Goal: Task Accomplishment & Management: Use online tool/utility

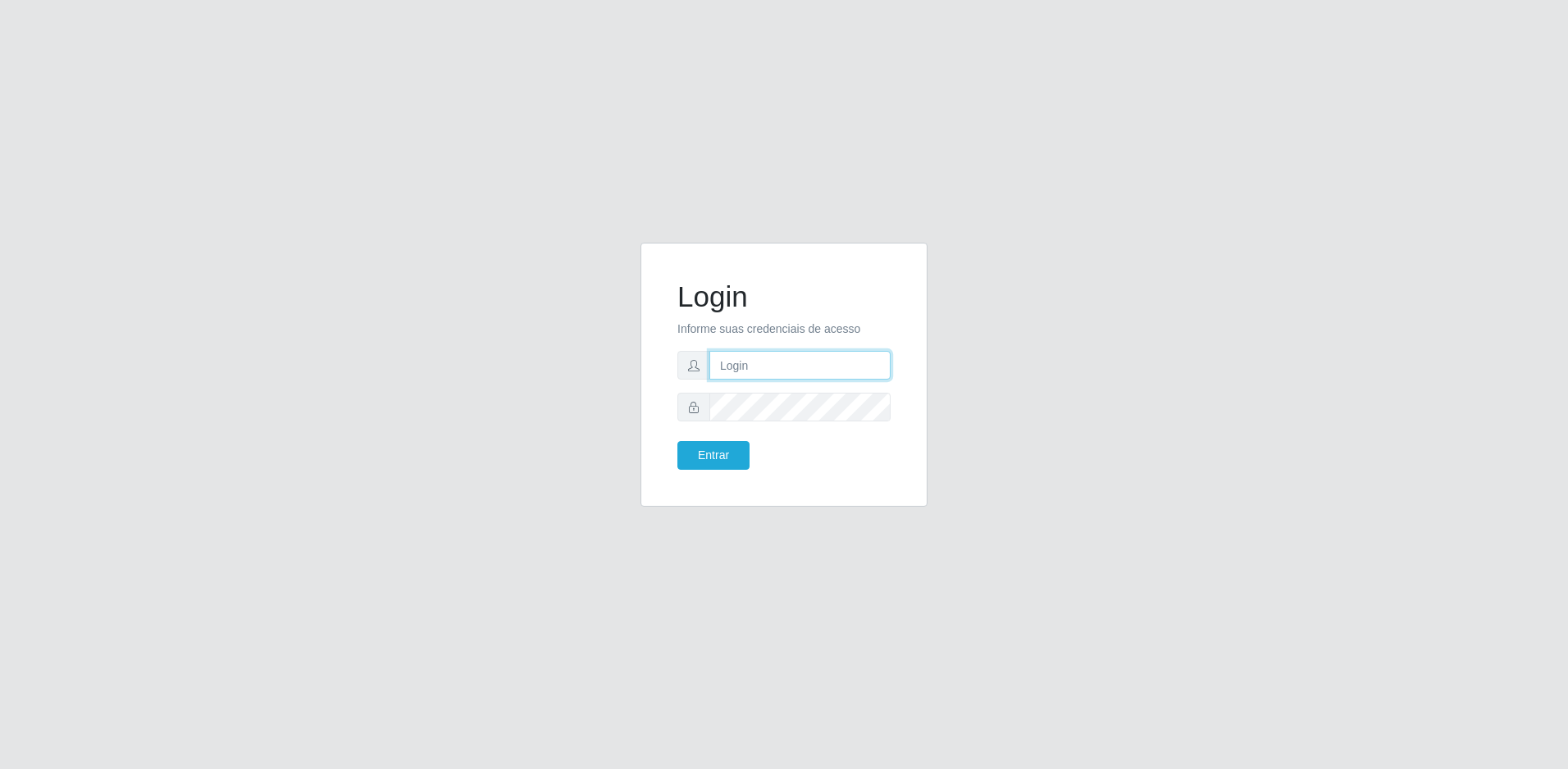
click at [754, 368] on input "text" at bounding box center [800, 365] width 181 height 28
click at [878, 366] on input "[PERSON_NAME][EMAIL_ADDRESS][DOMAIN_NAME]" at bounding box center [800, 365] width 181 height 28
type input "[PERSON_NAME][EMAIL_ADDRESS][DOMAIN_NAME]"
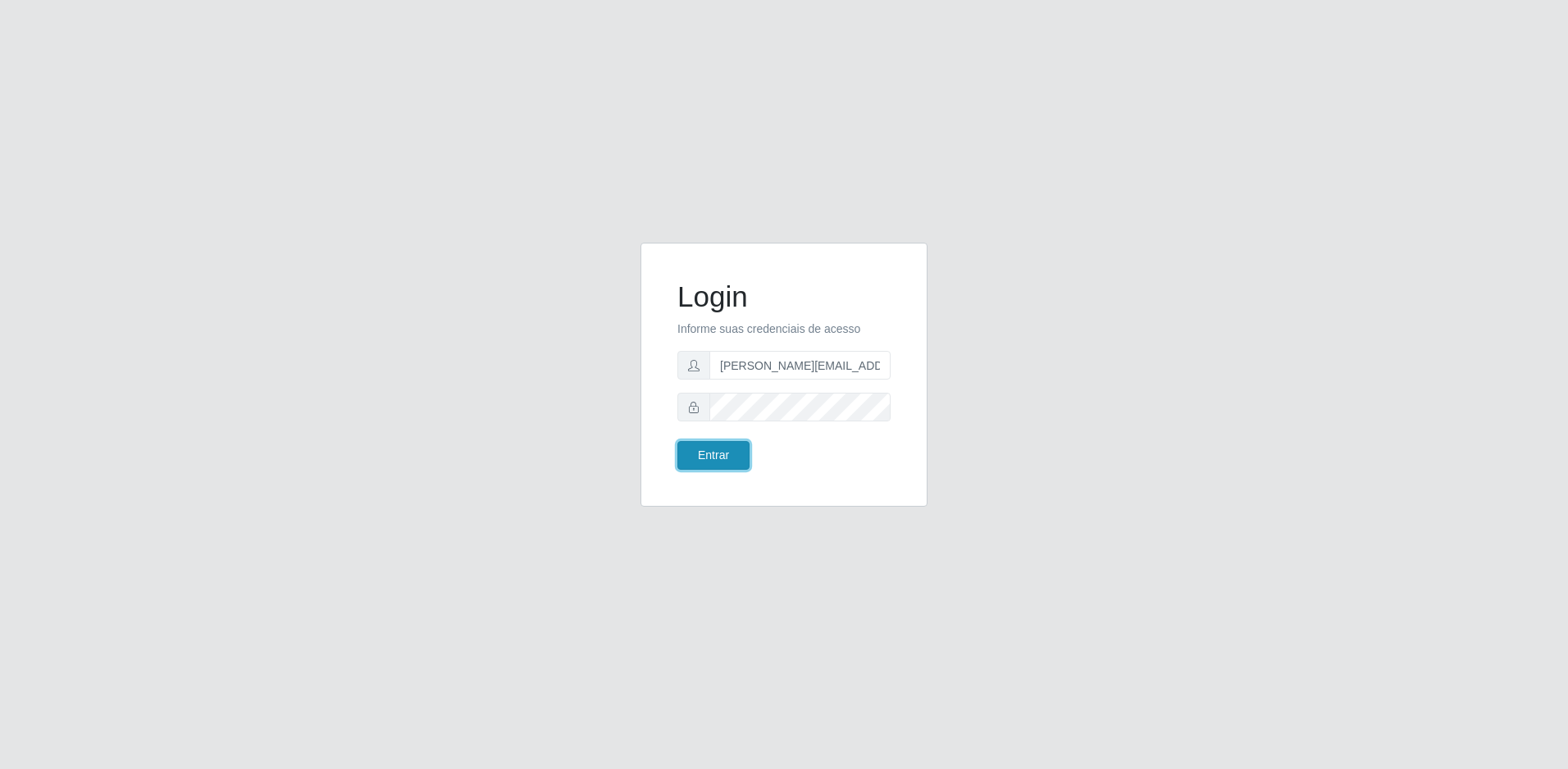
click at [703, 462] on button "Entrar" at bounding box center [714, 455] width 72 height 28
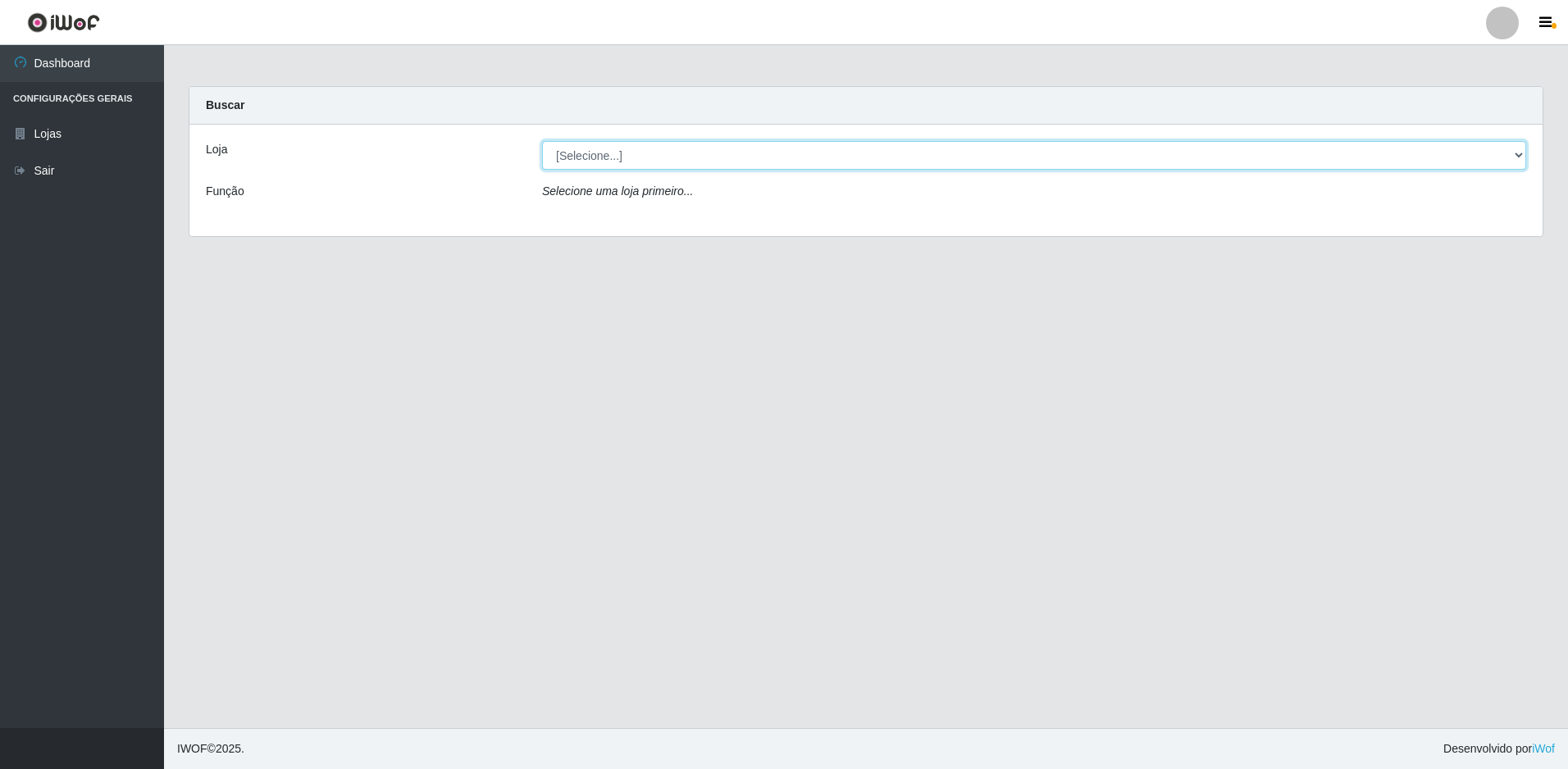
click at [872, 152] on select "[Selecione...] Extrabom - Loja 57 Anchieta" at bounding box center [1034, 155] width 984 height 28
select select "470"
click at [542, 141] on select "[Selecione...] Extrabom - Loja 57 Anchieta" at bounding box center [1034, 155] width 984 height 28
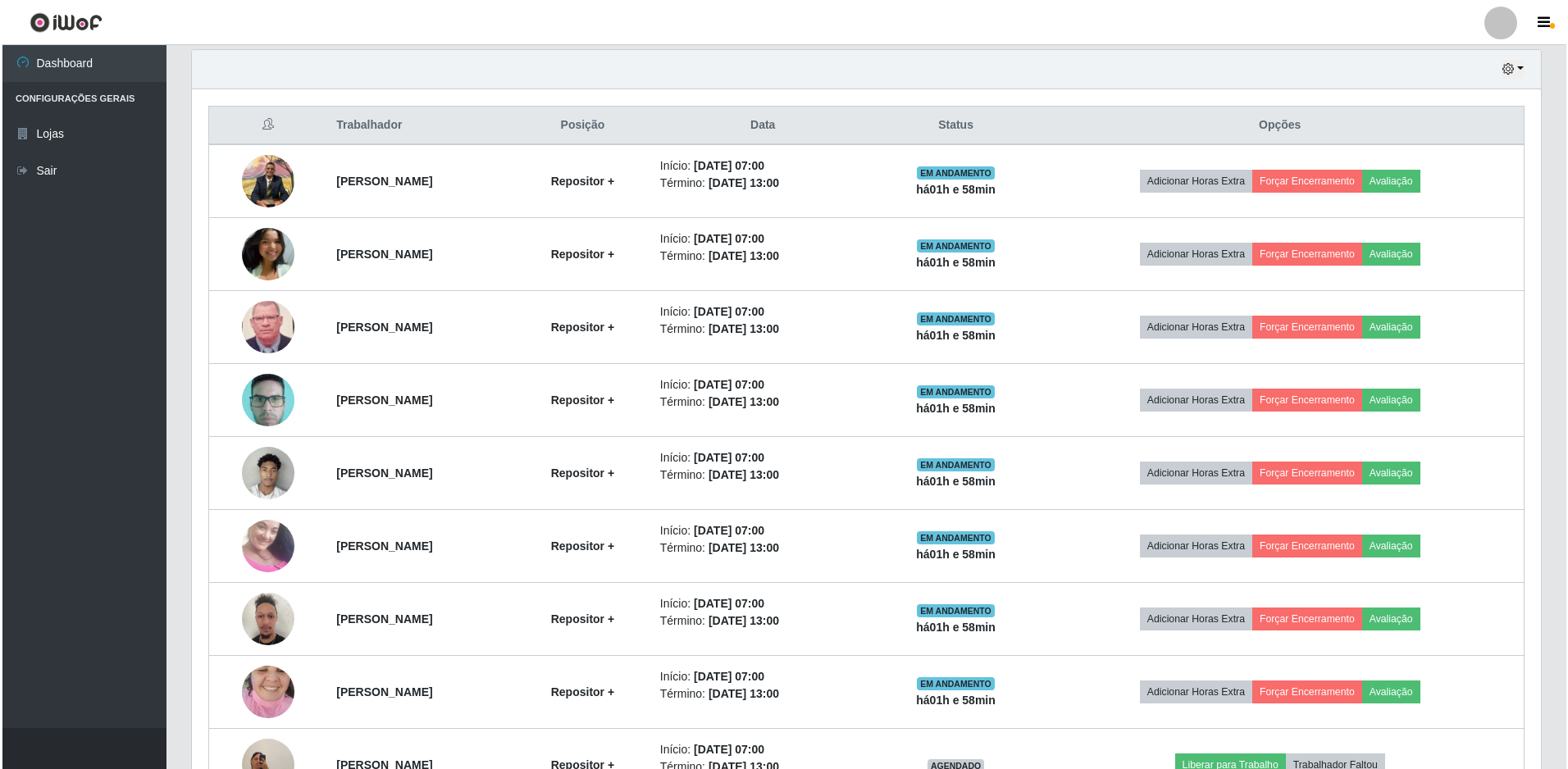
scroll to position [758, 0]
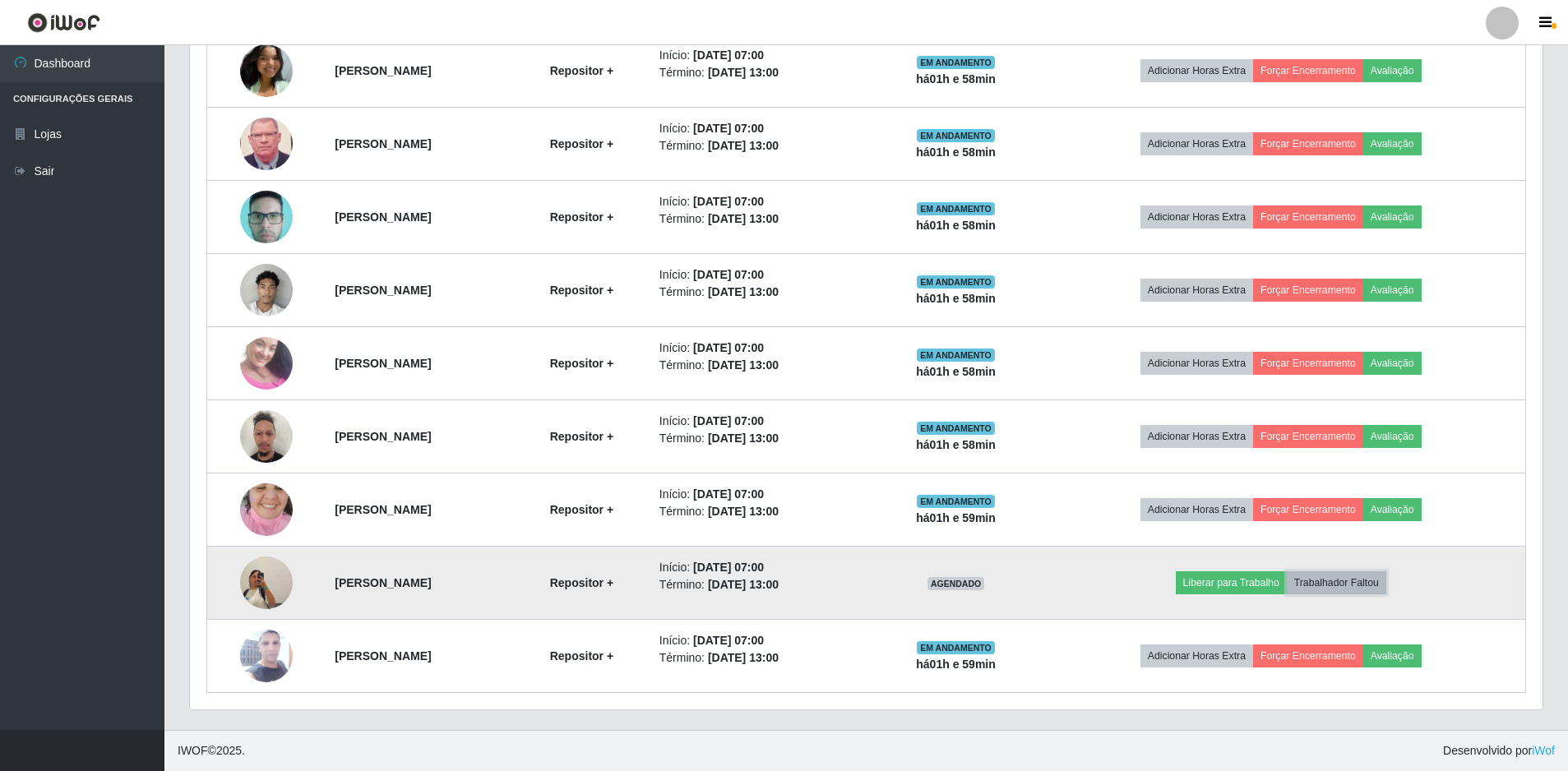
click at [1379, 580] on button "Trabalhador Faltou" at bounding box center [1336, 583] width 99 height 23
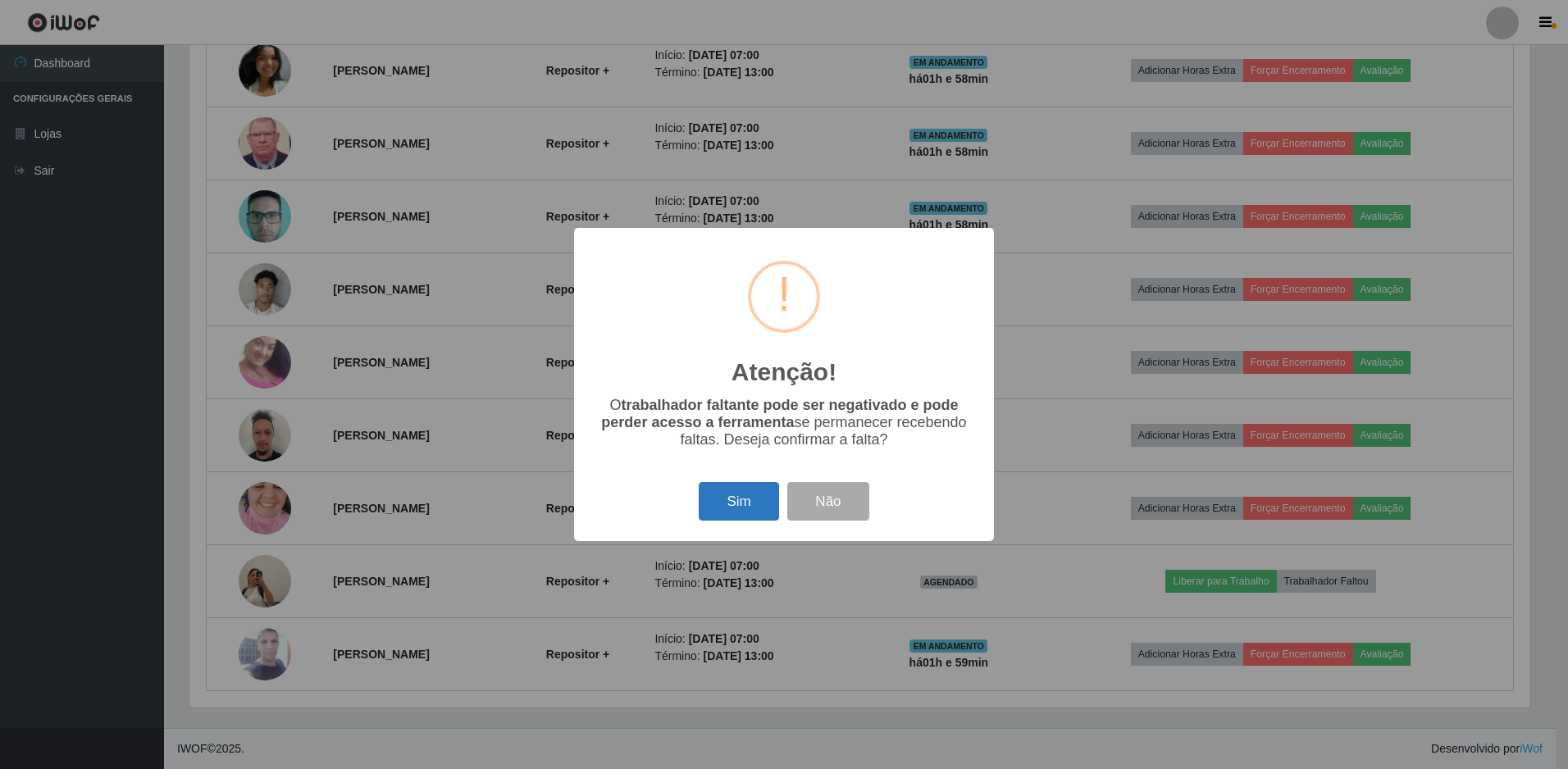
click at [747, 502] on button "Sim" at bounding box center [738, 501] width 79 height 39
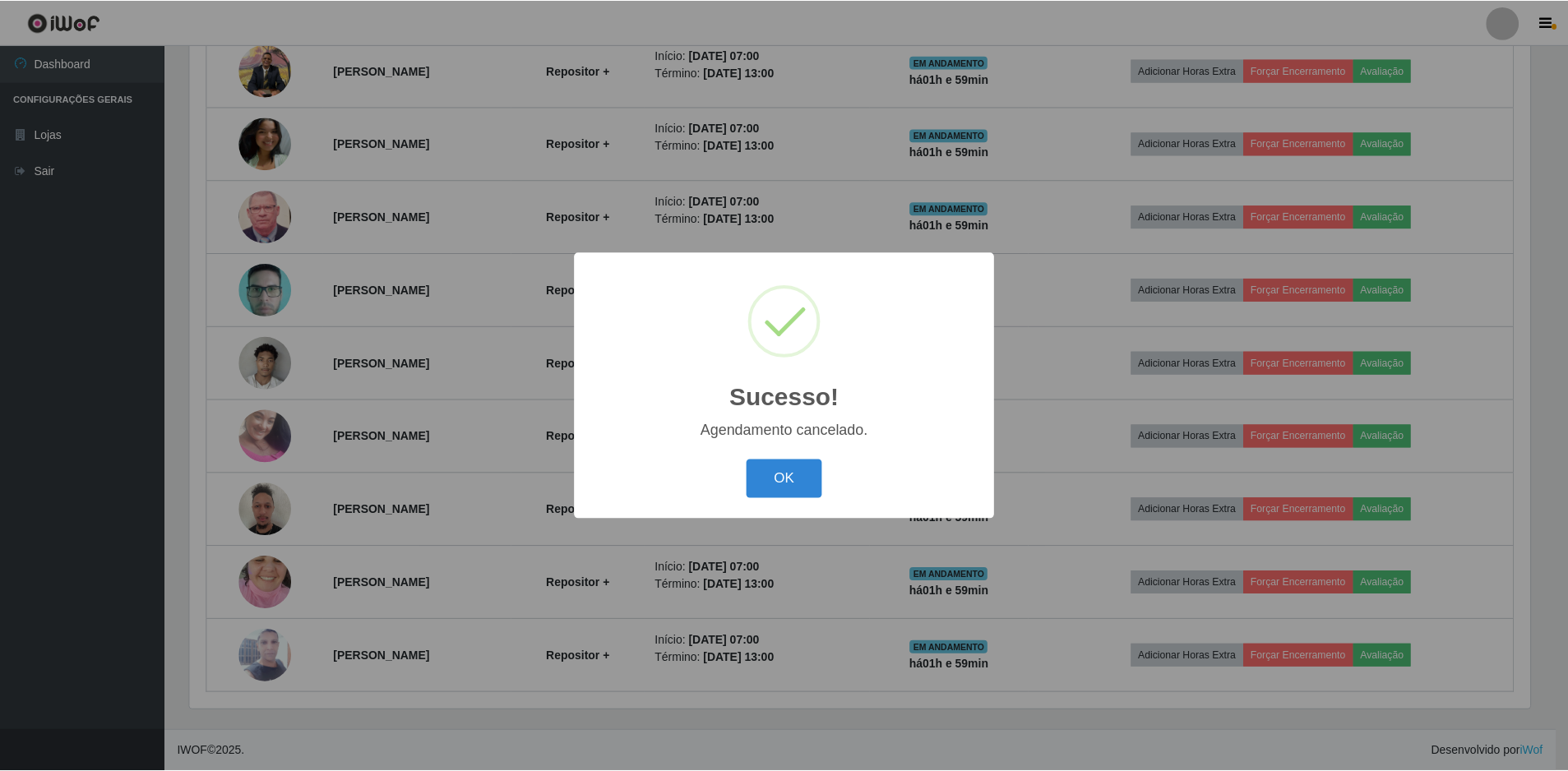
scroll to position [686, 0]
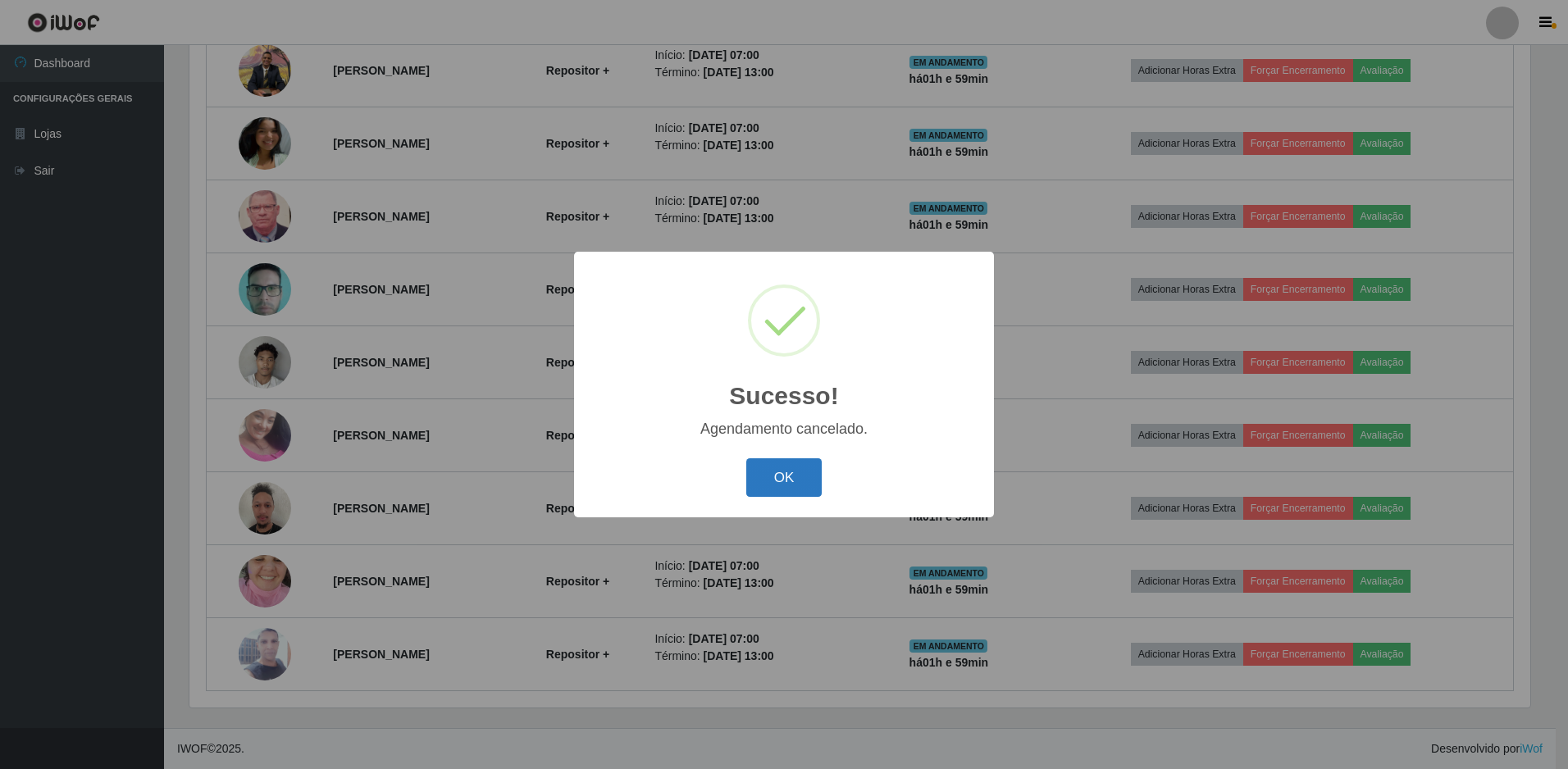
click at [800, 481] on button "OK" at bounding box center [784, 478] width 76 height 39
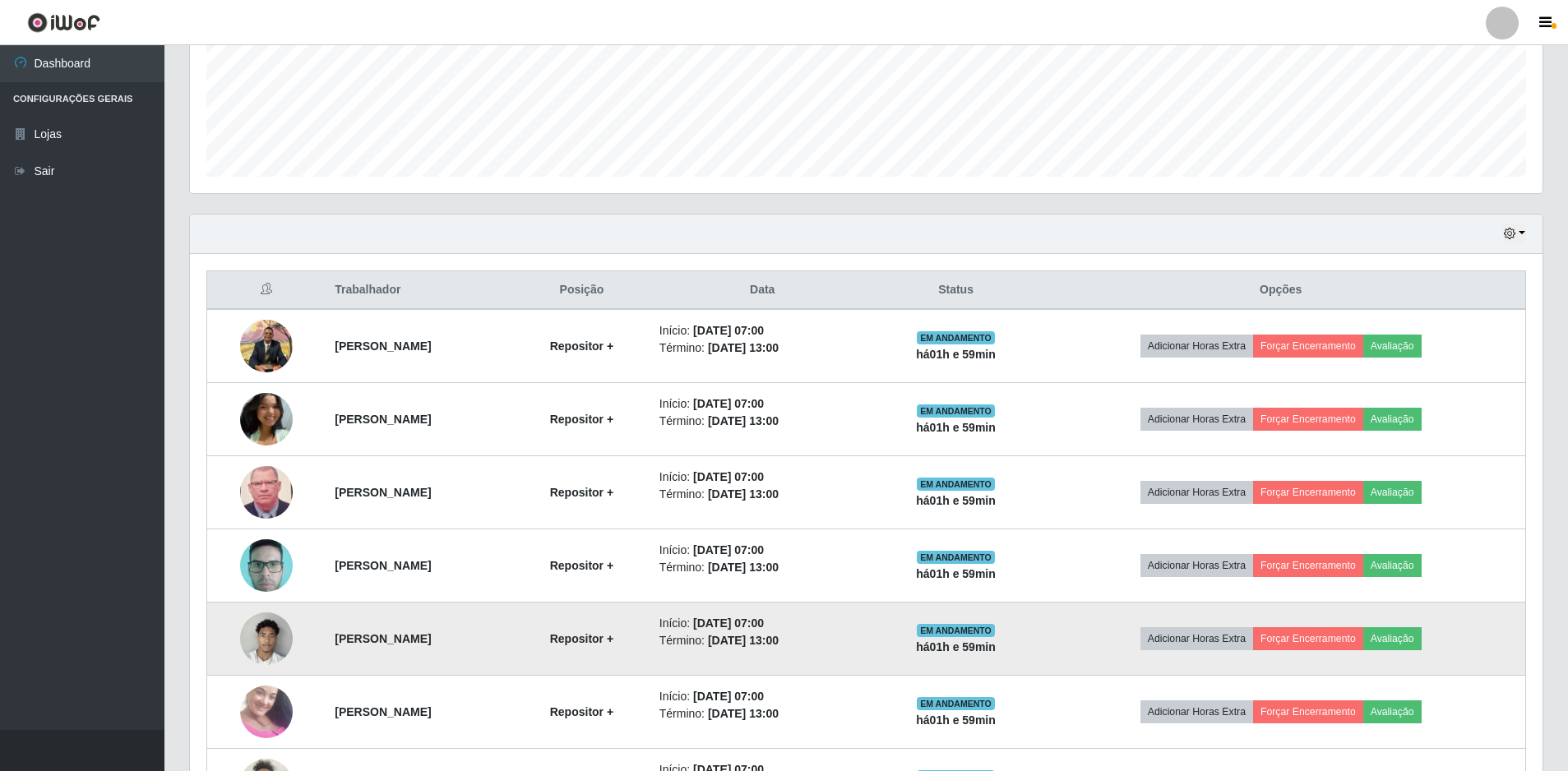
scroll to position [658, 0]
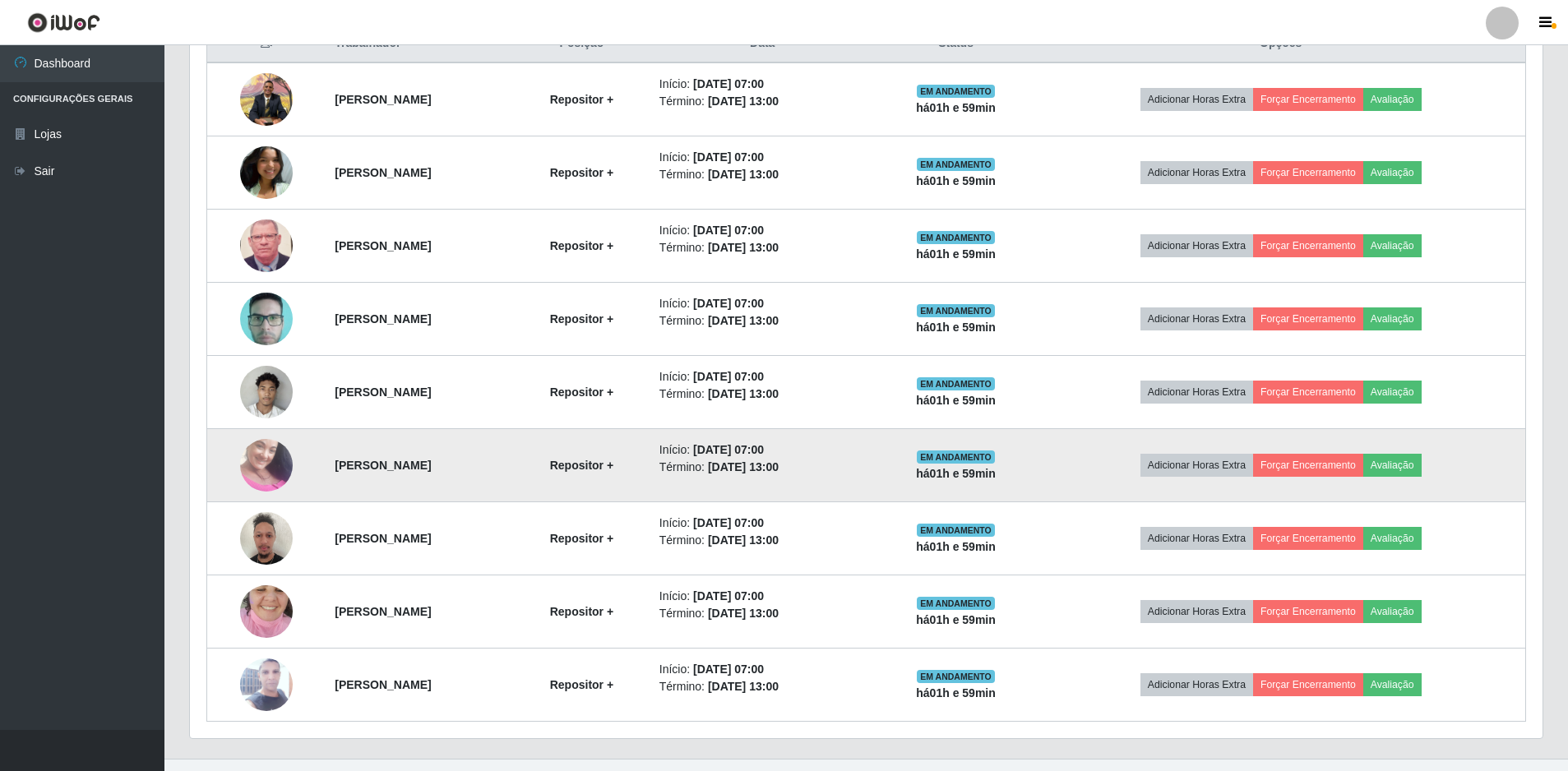
click at [261, 458] on img at bounding box center [266, 465] width 53 height 93
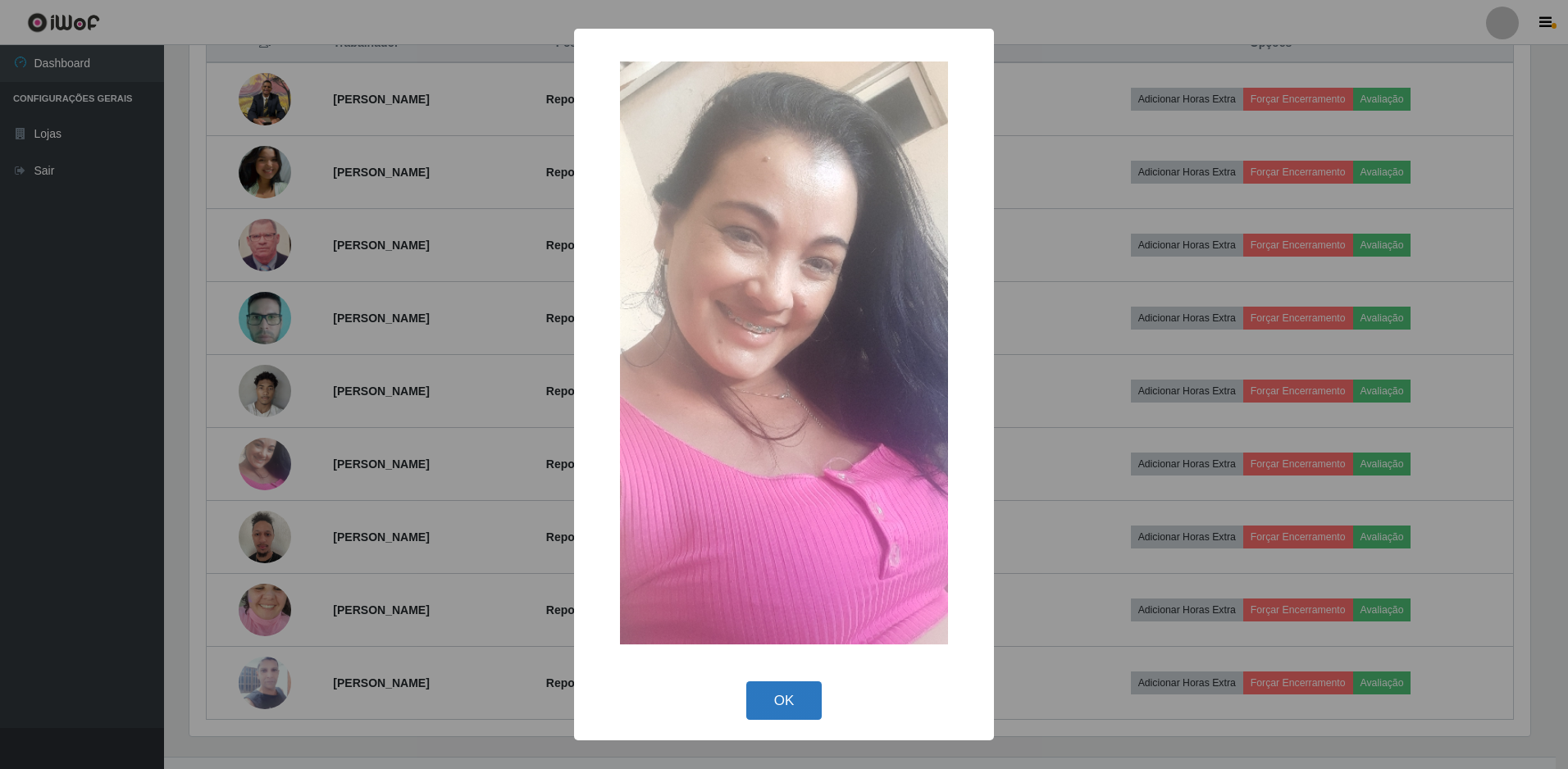
click at [796, 701] on button "OK" at bounding box center [784, 700] width 76 height 39
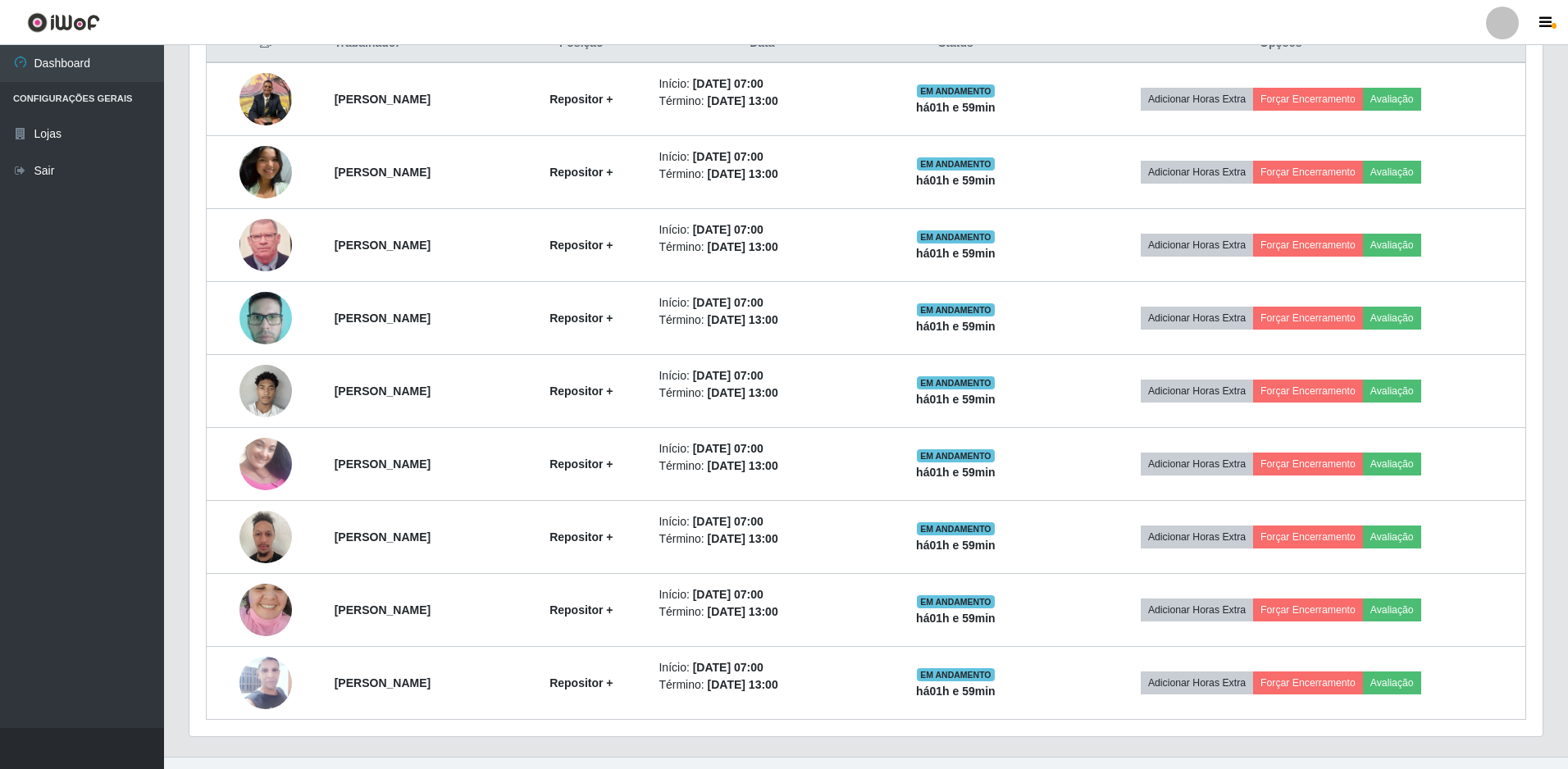
scroll to position [341, 1349]
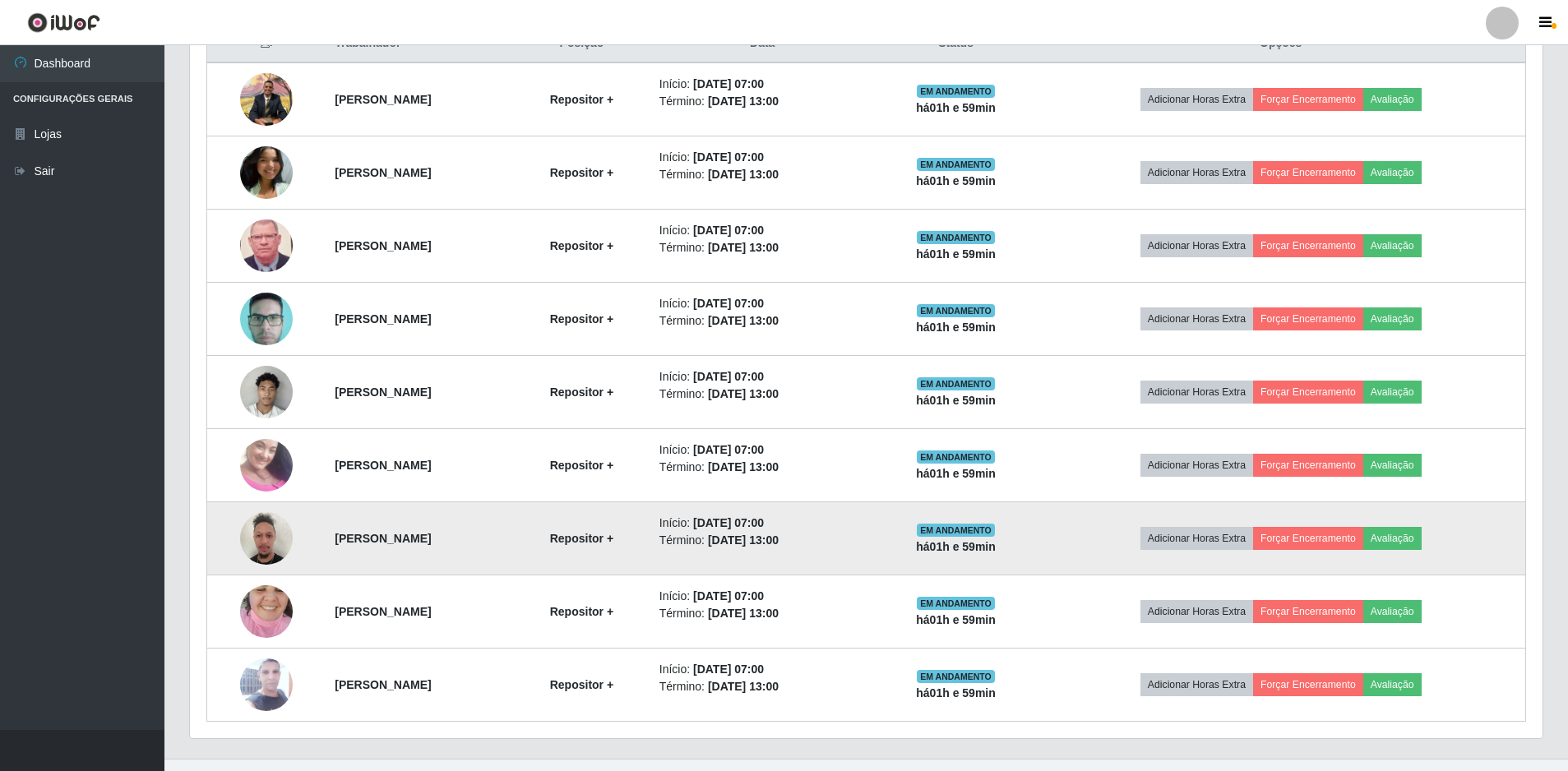
click at [261, 521] on img at bounding box center [266, 538] width 53 height 70
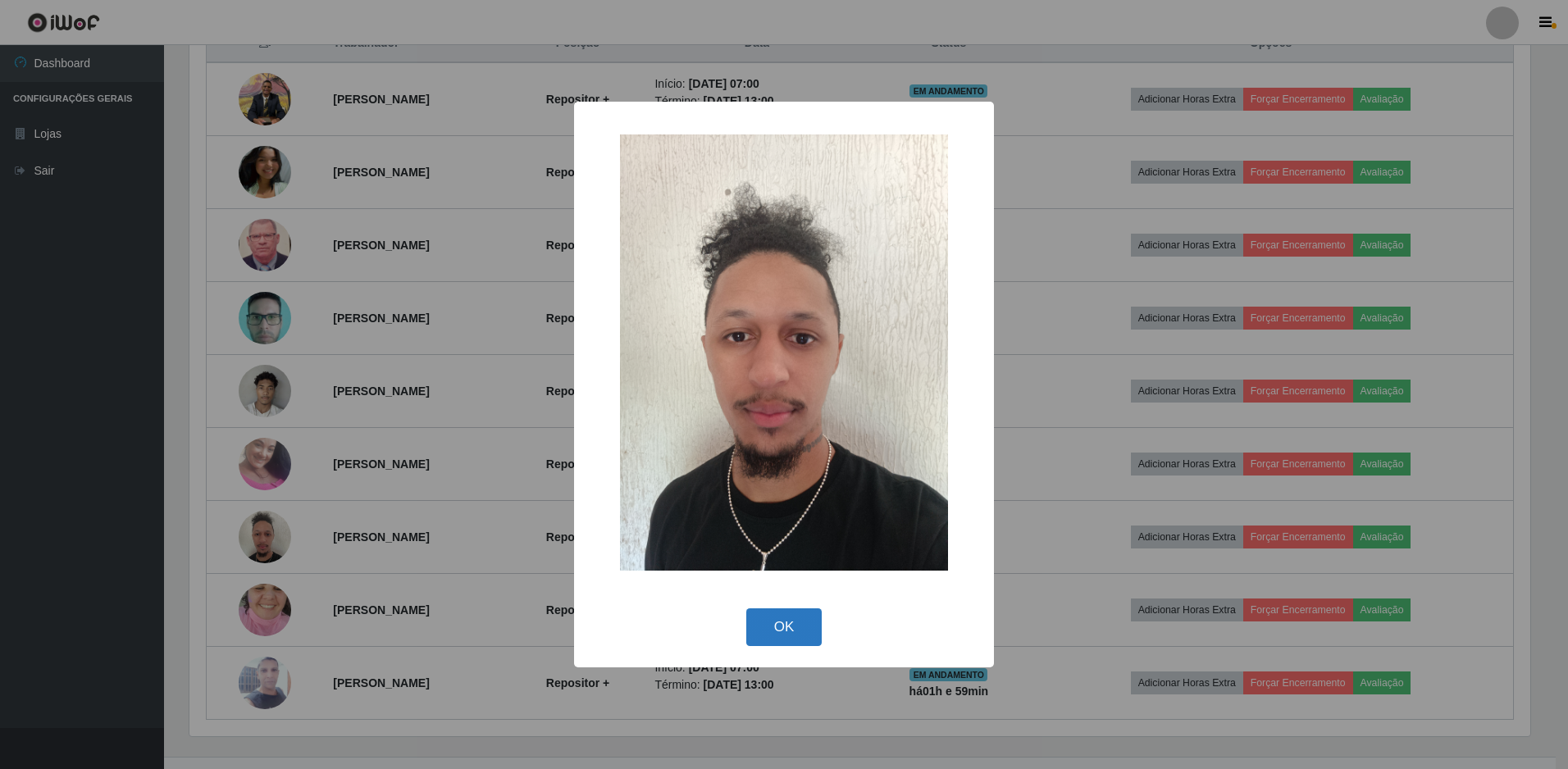
click at [782, 630] on button "OK" at bounding box center [784, 628] width 76 height 39
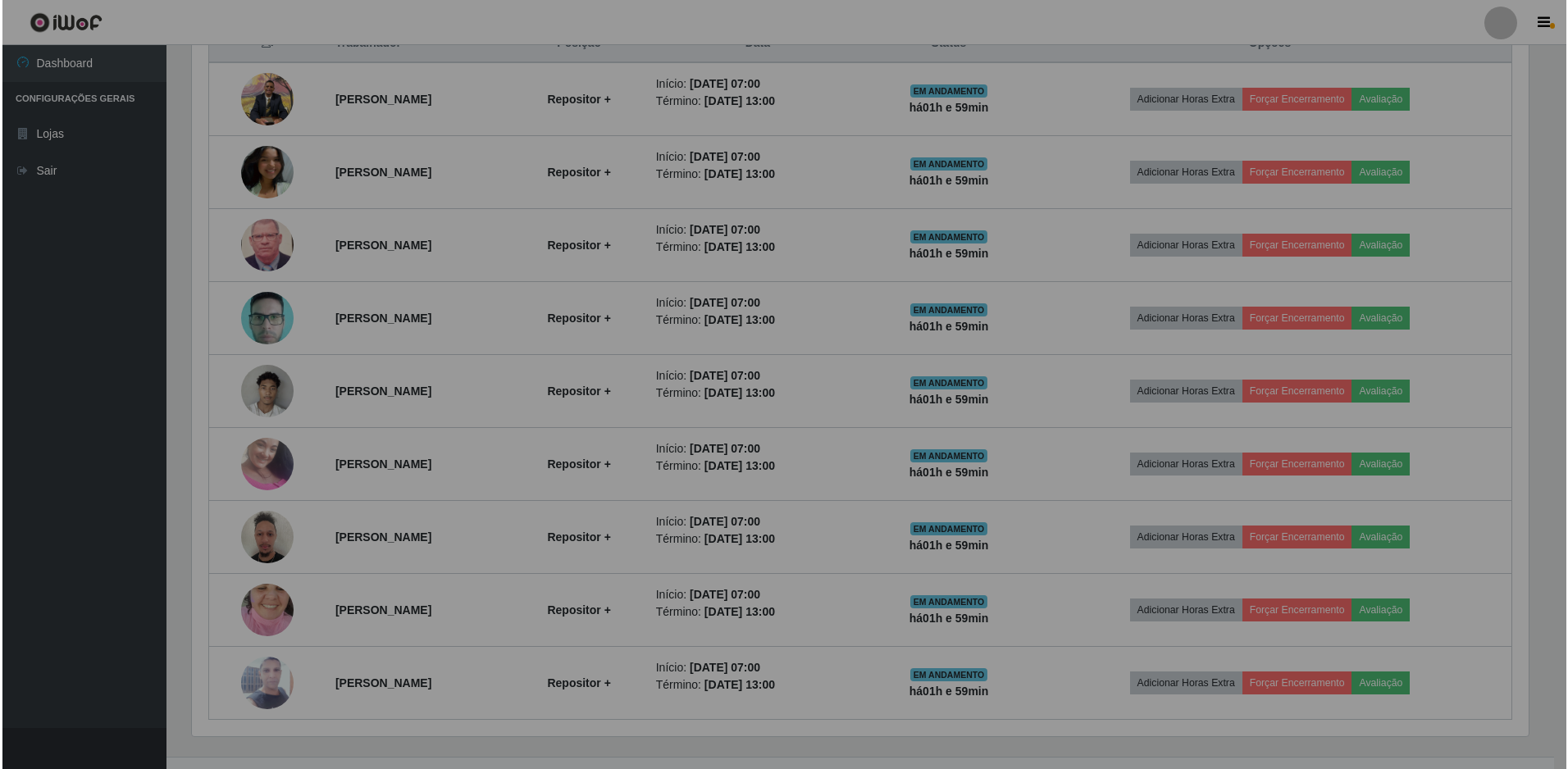
scroll to position [341, 1349]
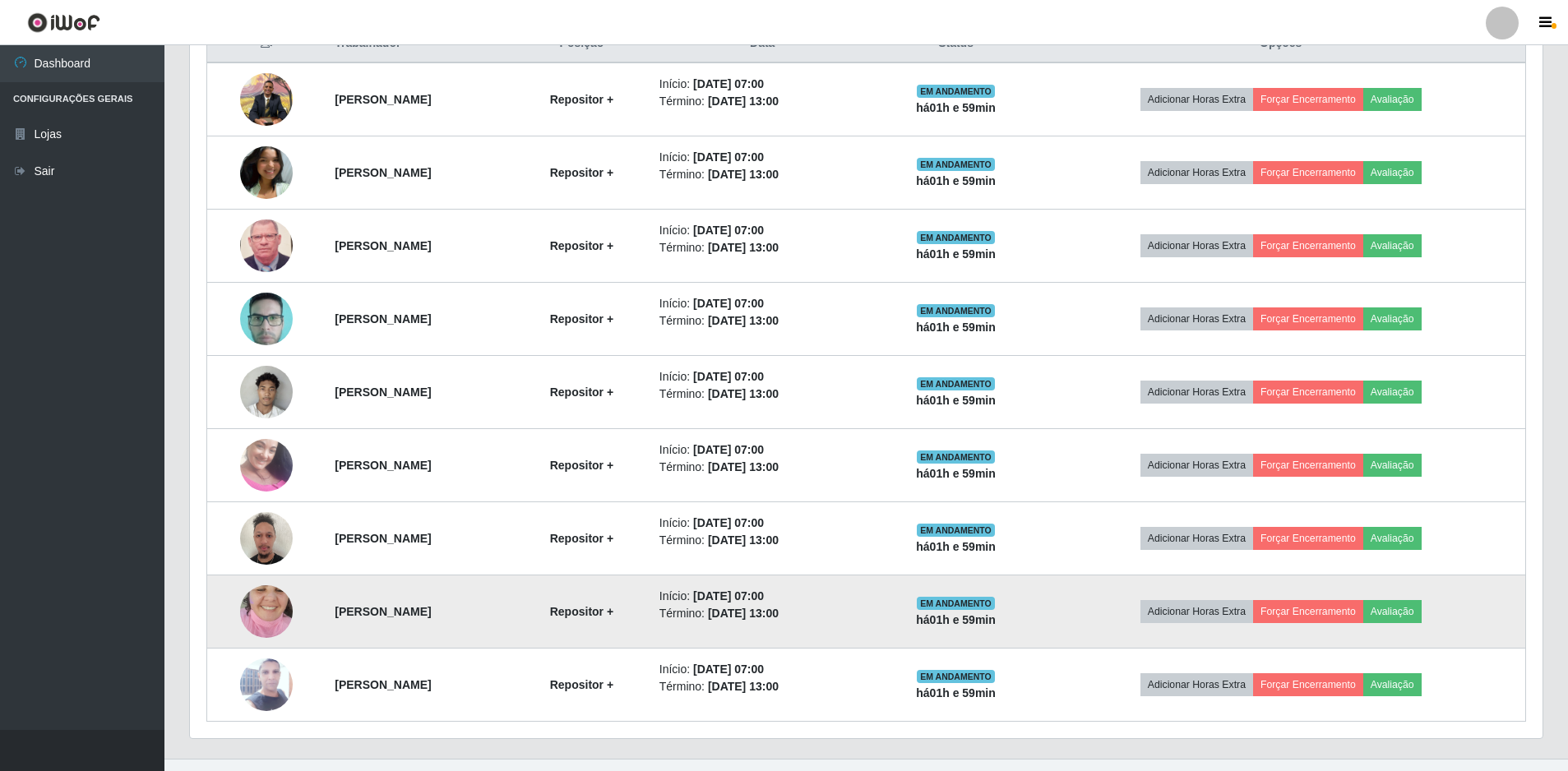
click at [261, 606] on img at bounding box center [266, 611] width 53 height 93
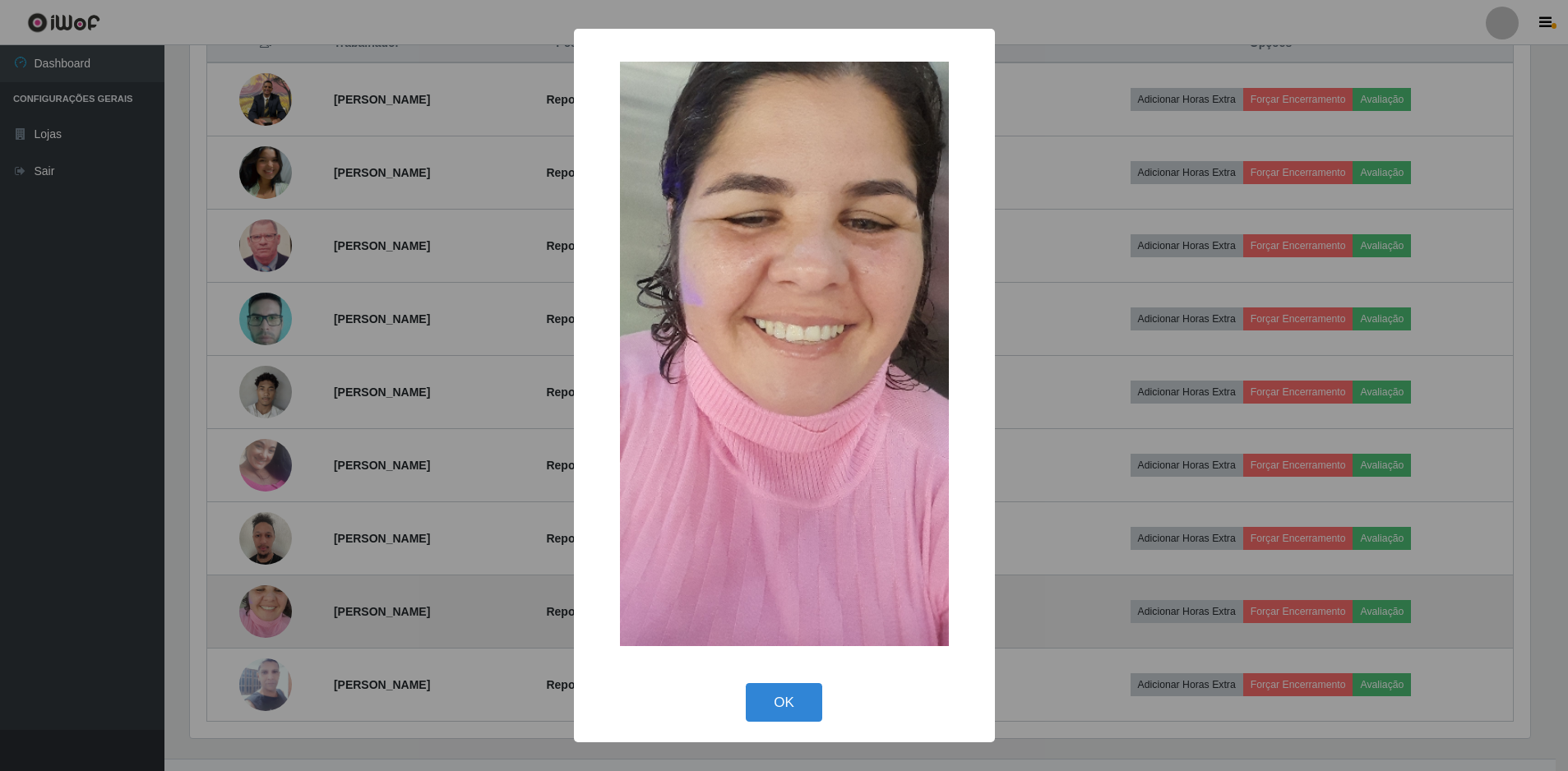
scroll to position [341, 1344]
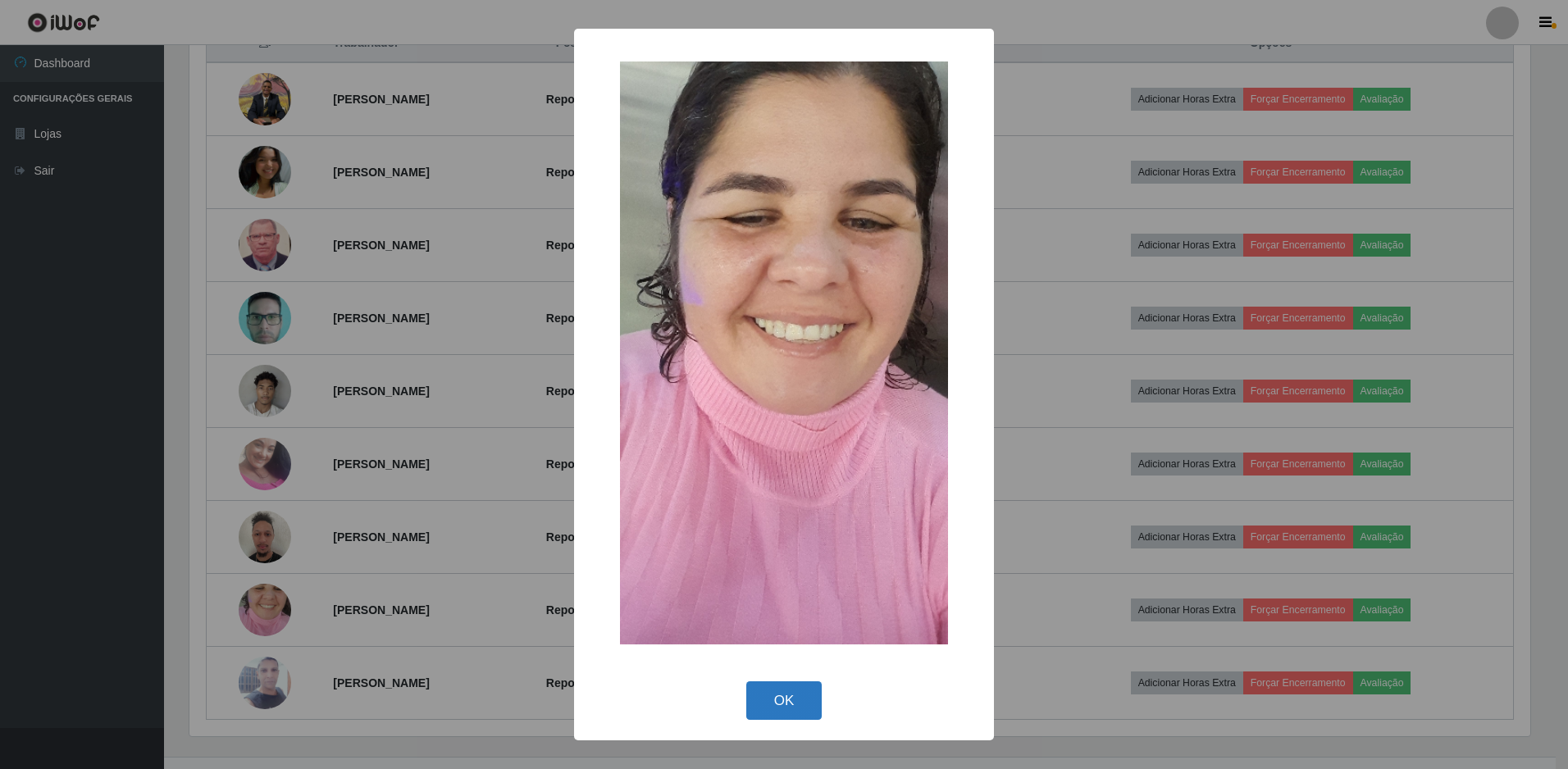
click at [786, 701] on button "OK" at bounding box center [784, 700] width 76 height 39
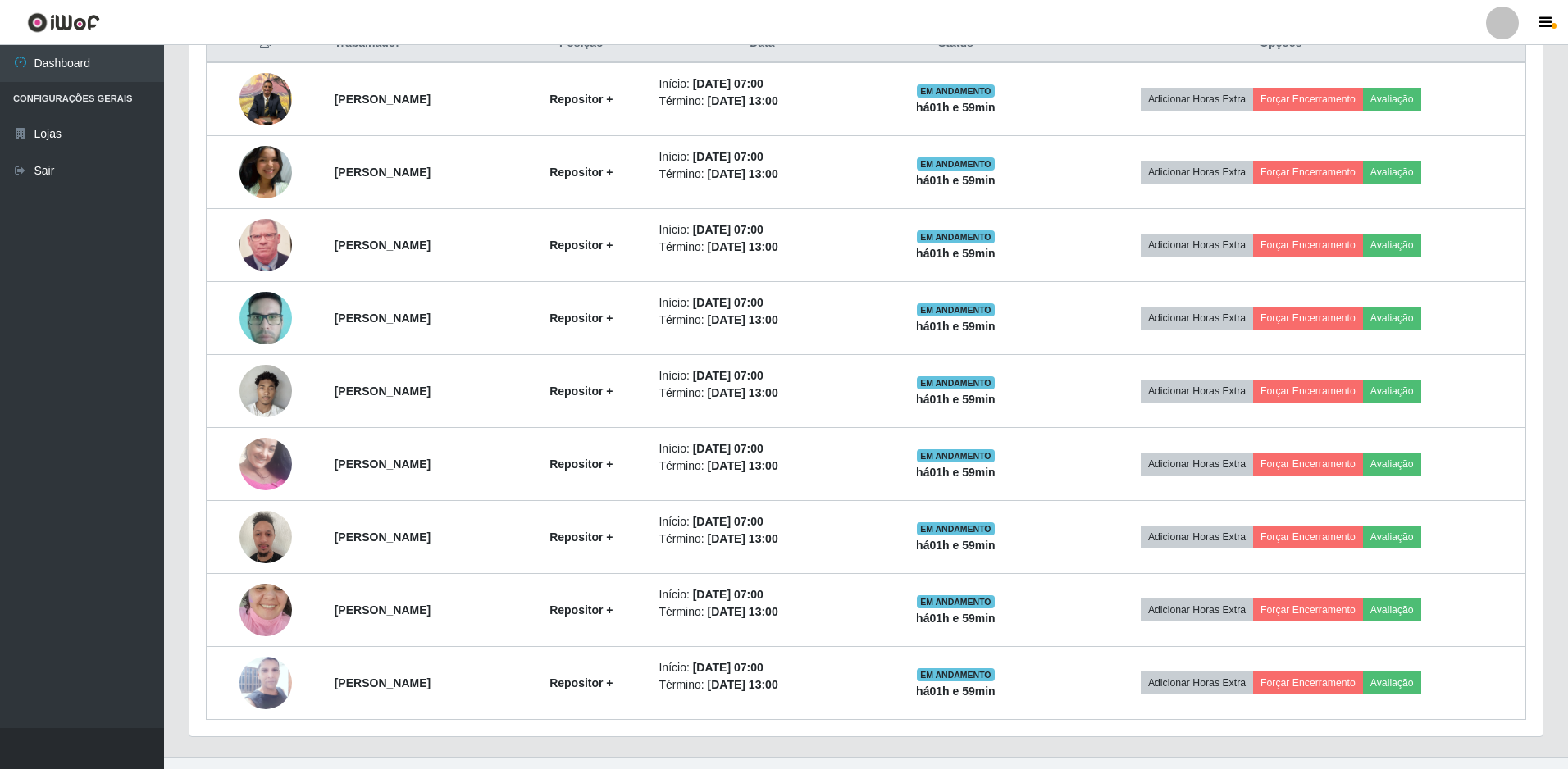
scroll to position [341, 1349]
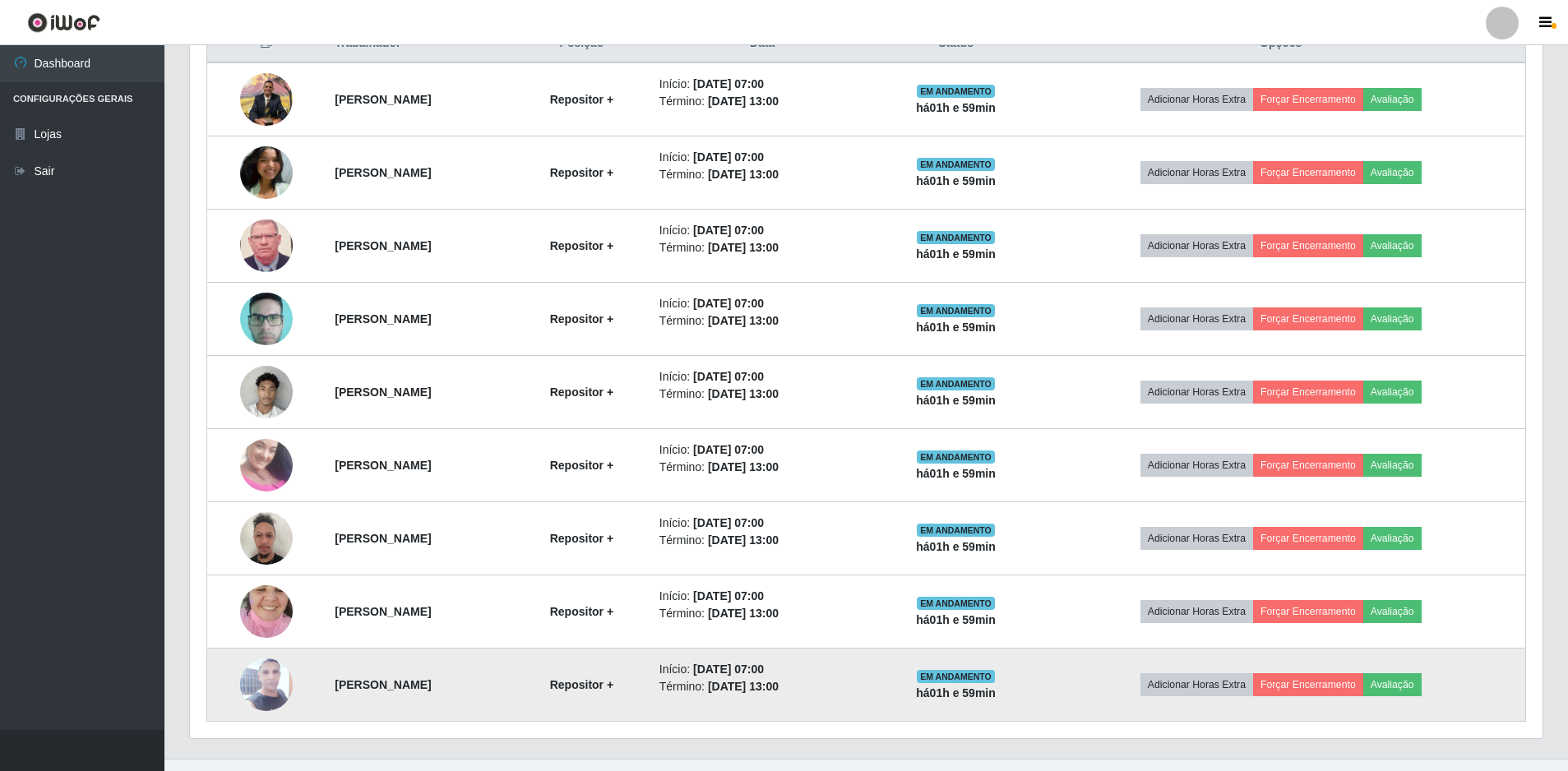
click at [264, 672] on img at bounding box center [266, 685] width 53 height 117
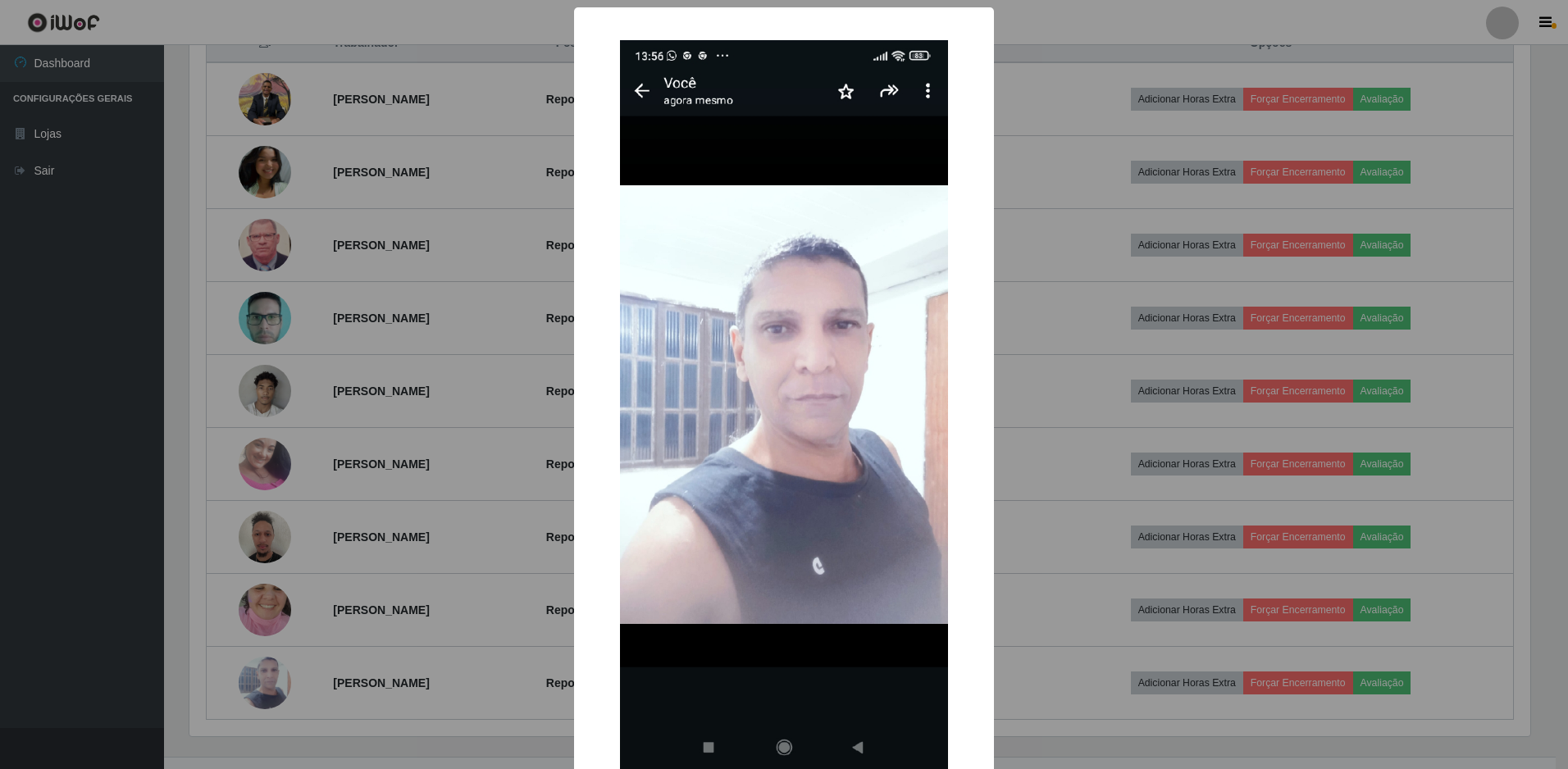
click at [486, 355] on div "× OK Cancel" at bounding box center [784, 384] width 1568 height 769
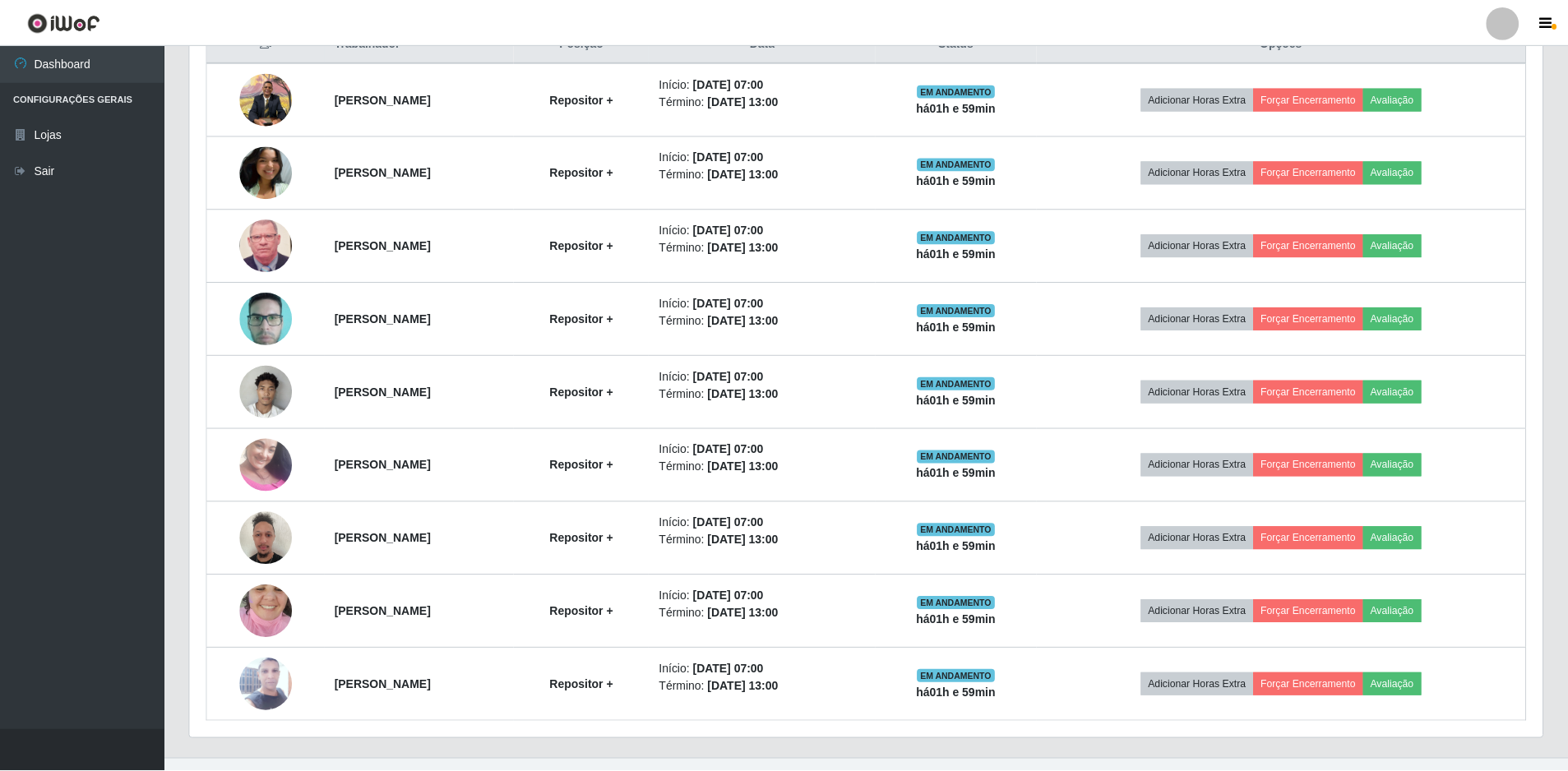
scroll to position [341, 1353]
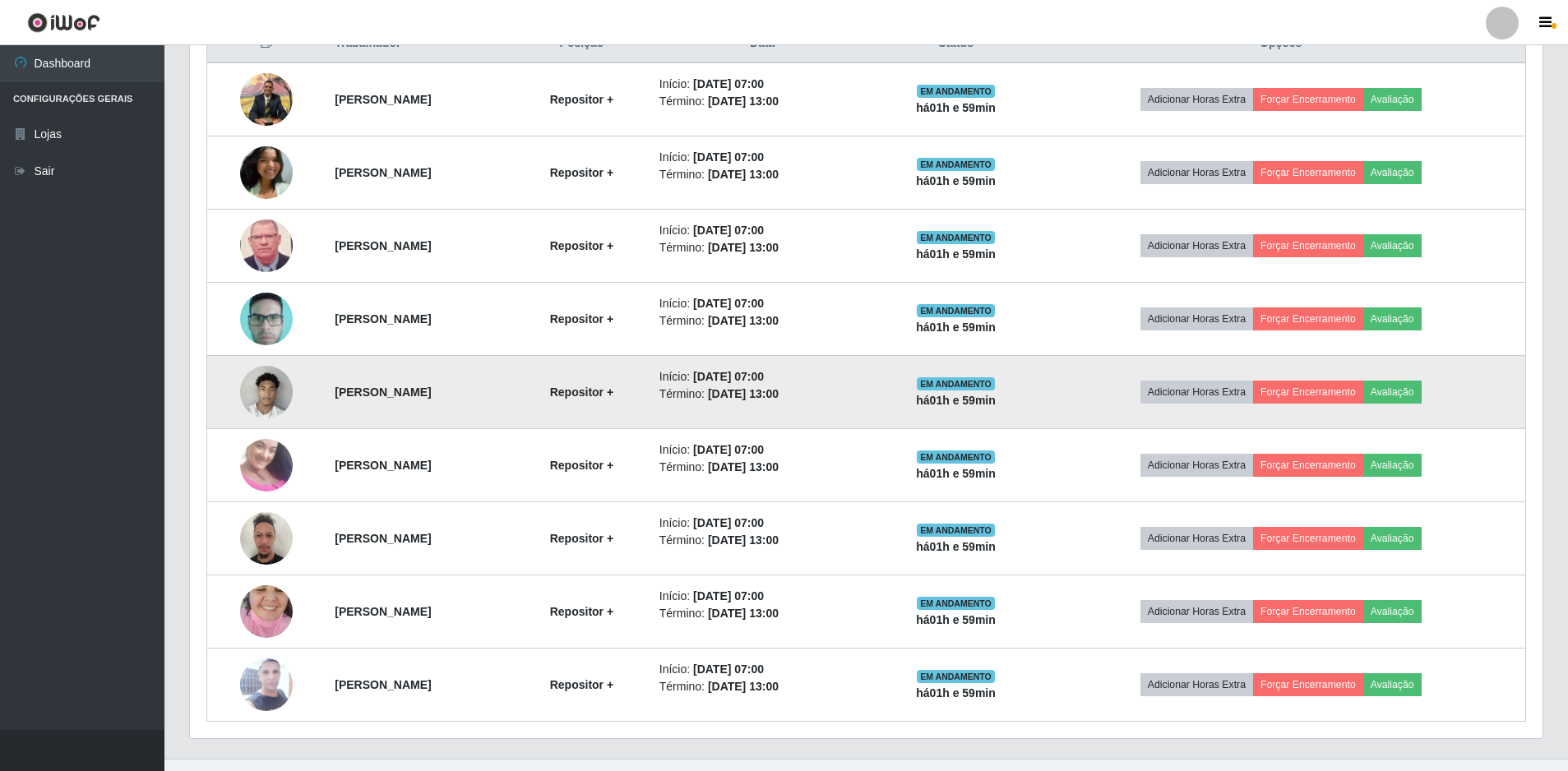
click at [257, 383] on img at bounding box center [266, 392] width 53 height 70
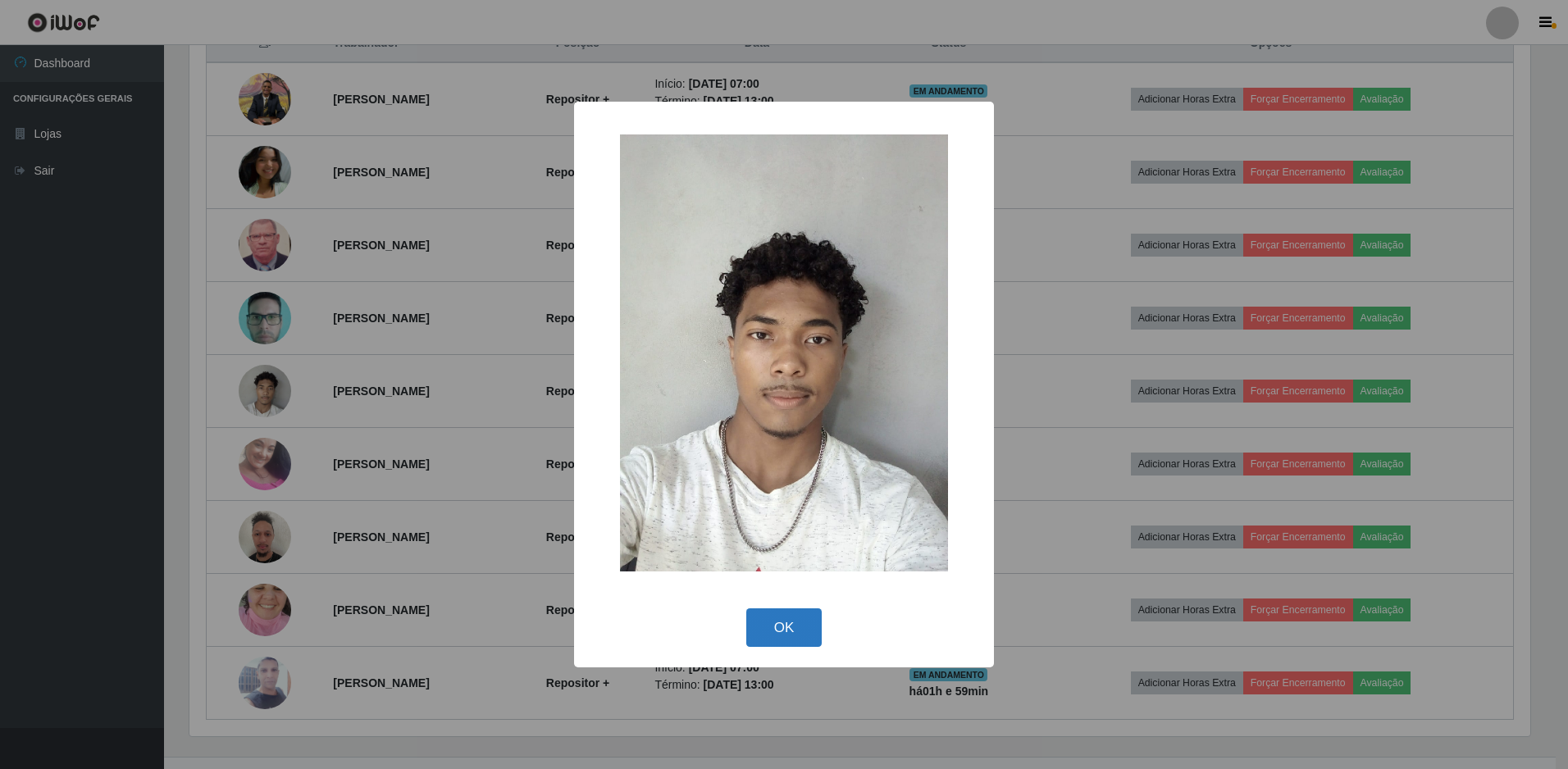
click at [778, 620] on button "OK" at bounding box center [784, 628] width 76 height 39
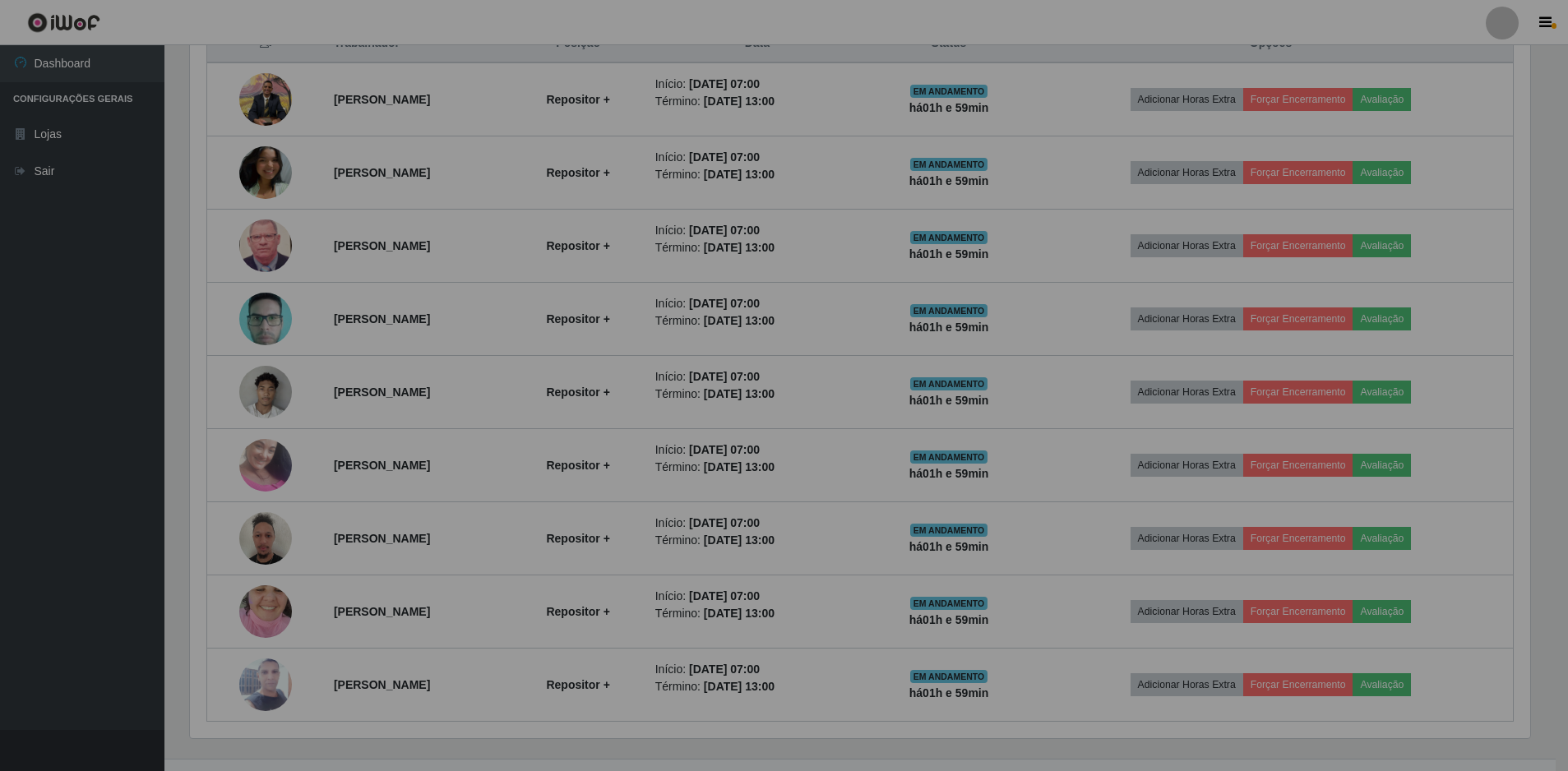
scroll to position [341, 1353]
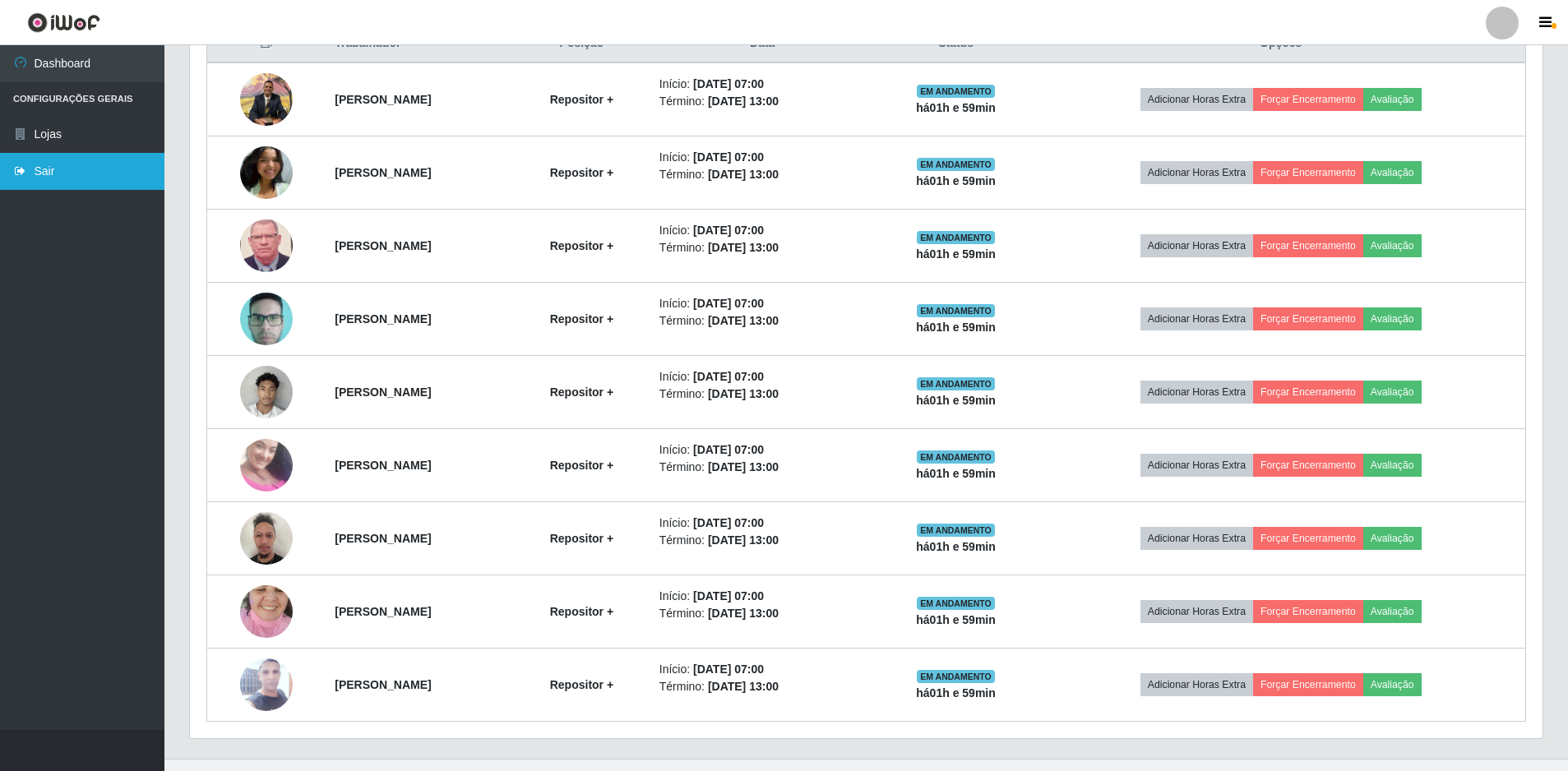
click at [35, 171] on link "Sair" at bounding box center [82, 171] width 164 height 37
